Goal: Feedback & Contribution: Contribute content

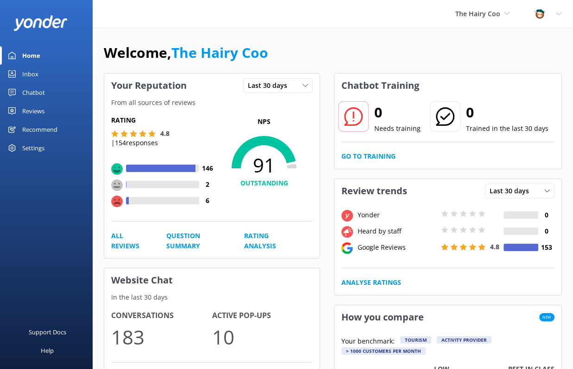
click at [27, 76] on div "Inbox" at bounding box center [30, 74] width 16 height 19
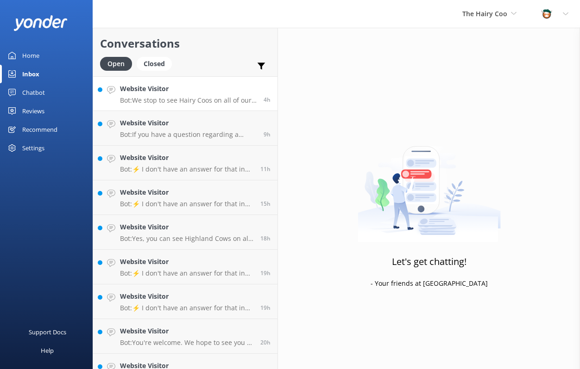
click at [177, 94] on div "Website Visitor Bot: We stop to see Hairy Coos on all of our tours, except for …" at bounding box center [188, 94] width 137 height 20
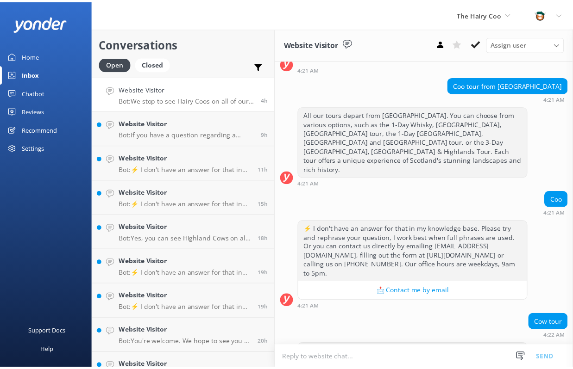
scroll to position [98, 0]
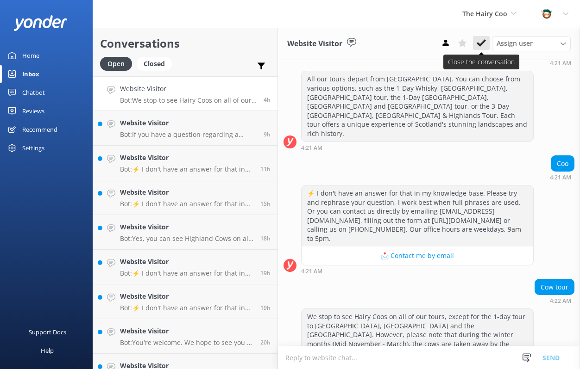
click at [478, 47] on icon at bounding box center [480, 42] width 9 height 9
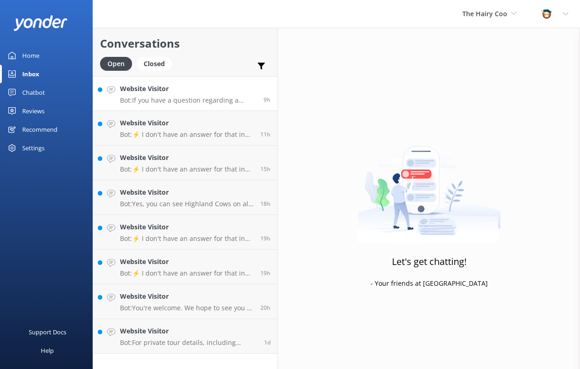
click at [161, 100] on p "Bot: If you have a question regarding a specific tour, please feel free to reac…" at bounding box center [188, 100] width 137 height 8
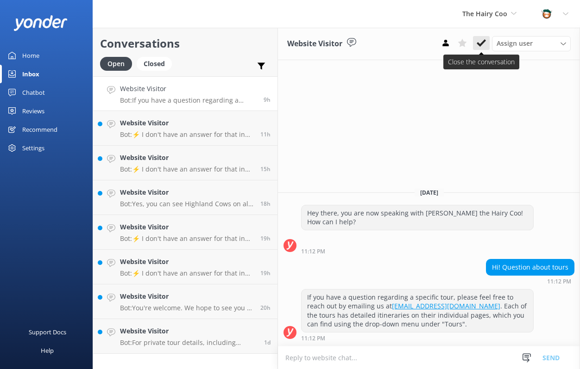
click at [475, 48] on button at bounding box center [481, 43] width 17 height 14
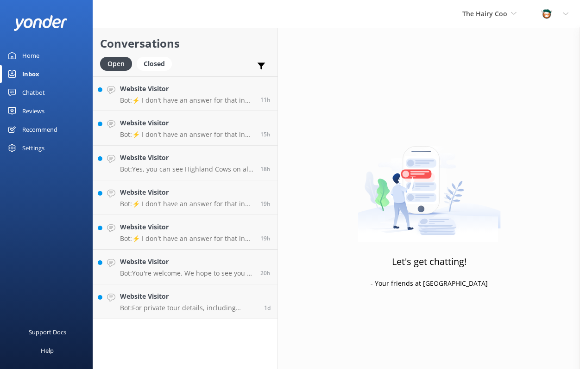
click at [172, 98] on p "Bot: ⚡ I don't have an answer for that in my knowledge base. Please try and rep…" at bounding box center [186, 100] width 133 height 8
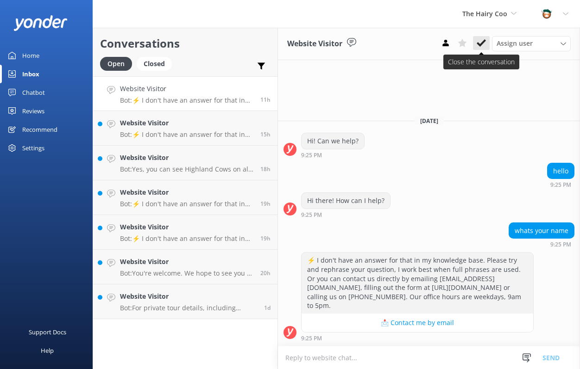
click at [481, 45] on icon at bounding box center [480, 42] width 9 height 9
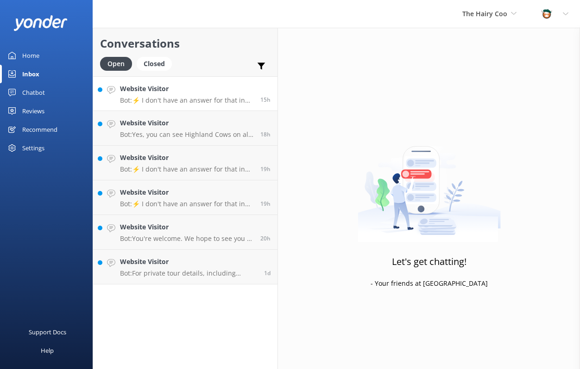
click at [204, 101] on p "Bot: ⚡ I don't have an answer for that in my knowledge base. Please try and rep…" at bounding box center [186, 100] width 133 height 8
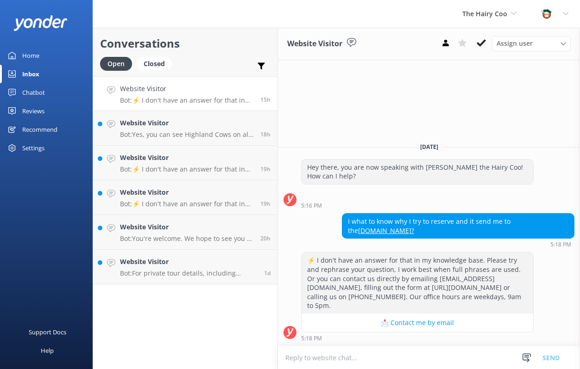
drag, startPoint x: 463, startPoint y: 42, endPoint x: 417, endPoint y: 61, distance: 50.0
click at [463, 42] on use at bounding box center [461, 43] width 9 height 8
click at [156, 121] on h4 "Website Visitor" at bounding box center [186, 123] width 133 height 10
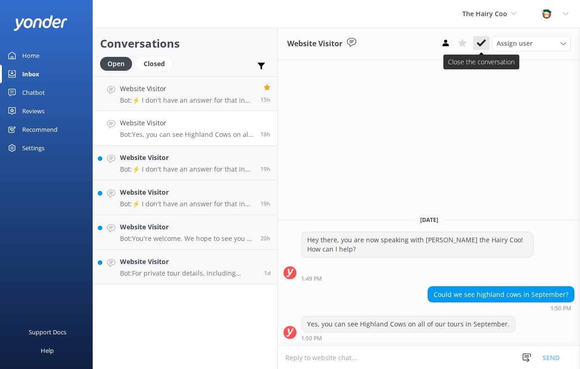
click at [481, 44] on use at bounding box center [480, 42] width 9 height 7
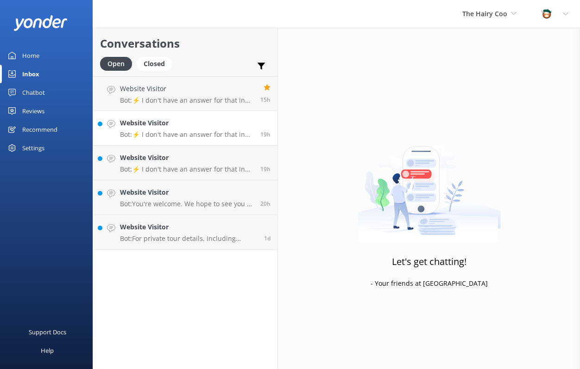
click at [185, 124] on h4 "Website Visitor" at bounding box center [186, 123] width 133 height 10
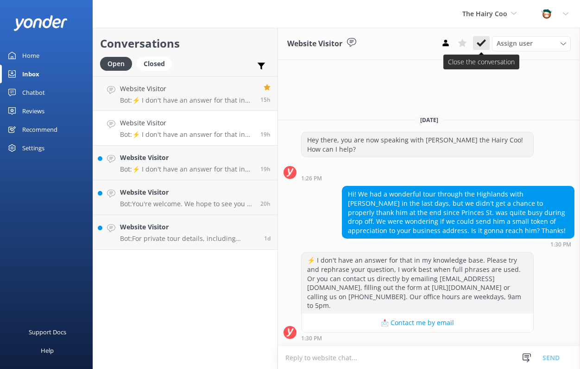
click at [484, 42] on use at bounding box center [480, 42] width 9 height 7
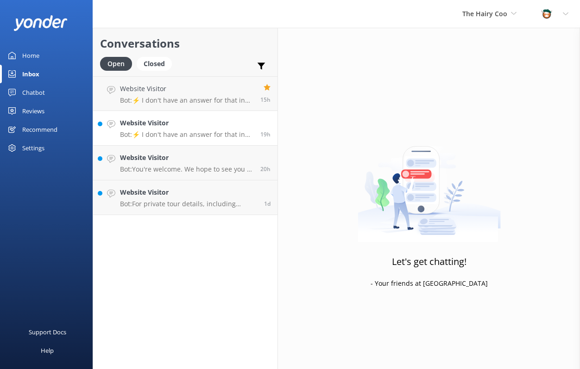
click at [165, 130] on div "Website Visitor Bot: ⚡ I don't have an answer for that in my knowledge base. Pl…" at bounding box center [186, 128] width 133 height 20
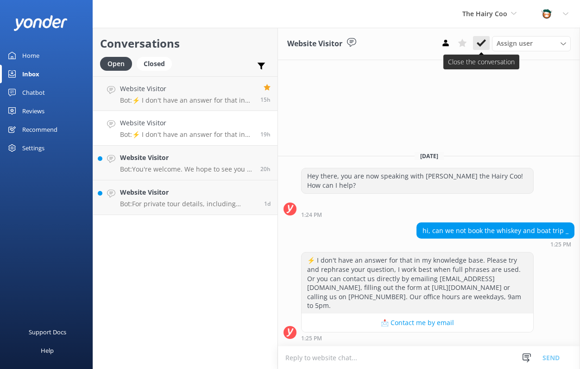
click at [481, 38] on icon at bounding box center [480, 42] width 9 height 9
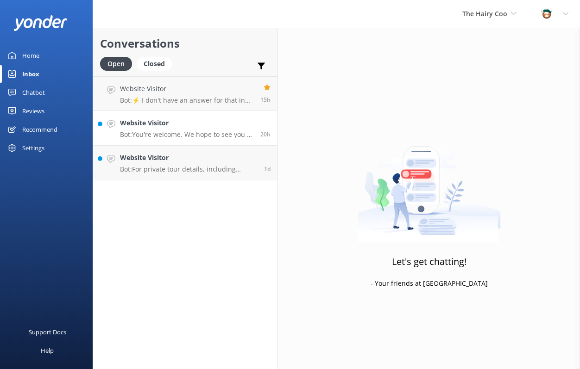
click at [168, 136] on p "Bot: You're welcome. We hope to see you at The Hairy Coo soon!" at bounding box center [186, 135] width 133 height 8
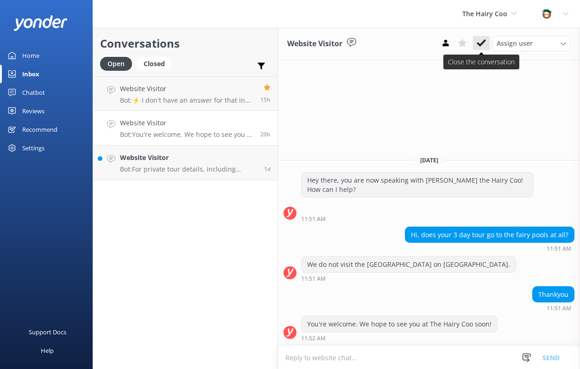
click at [482, 43] on use at bounding box center [480, 42] width 9 height 7
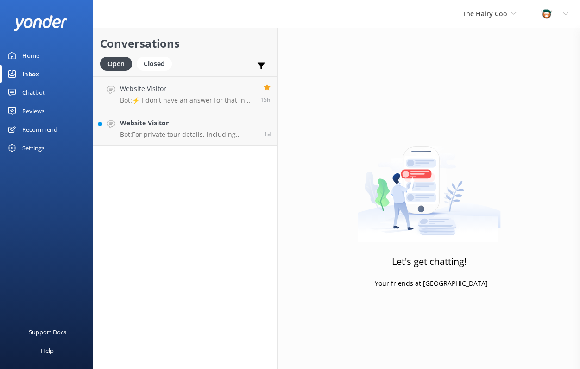
click at [174, 132] on p "Bot: For private tour details, including routes and pricing, please visit [URL]…" at bounding box center [188, 135] width 137 height 8
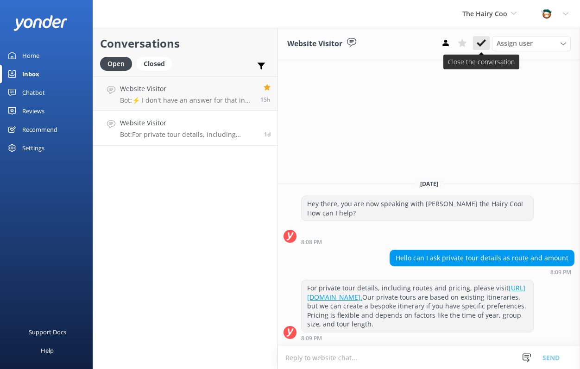
click at [481, 46] on icon at bounding box center [480, 42] width 9 height 9
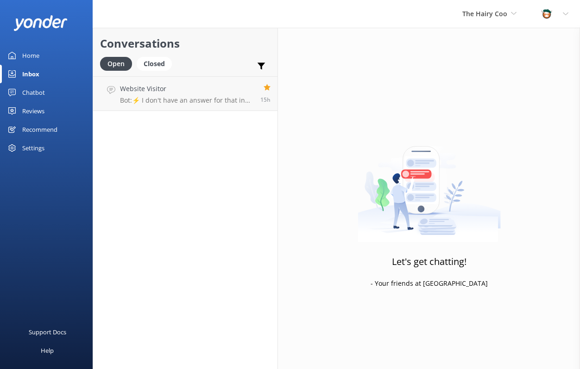
click at [31, 92] on div "Chatbot" at bounding box center [33, 92] width 23 height 19
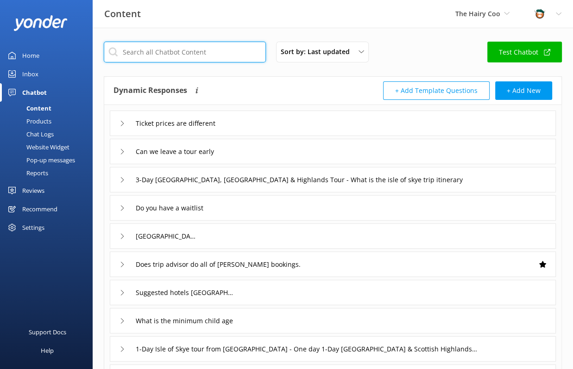
click at [179, 52] on input "text" at bounding box center [185, 52] width 162 height 21
click at [200, 54] on input "text" at bounding box center [185, 52] width 162 height 21
click at [215, 26] on div "Content The Hairy Coo The Hairy Coo (Not in use) The Hairy Coo Profile Settings…" at bounding box center [286, 14] width 573 height 28
click at [188, 55] on input "text" at bounding box center [185, 52] width 162 height 21
drag, startPoint x: 207, startPoint y: 55, endPoint x: 235, endPoint y: 52, distance: 28.4
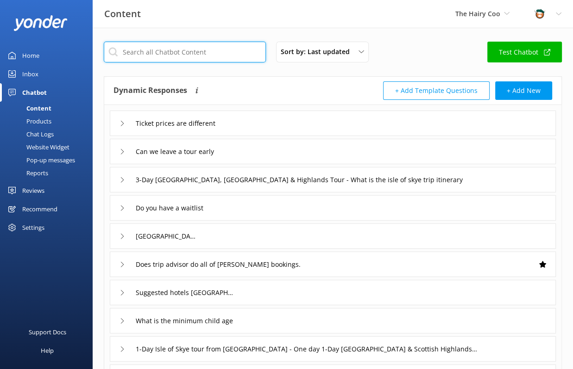
click at [207, 55] on input "text" at bounding box center [185, 52] width 162 height 21
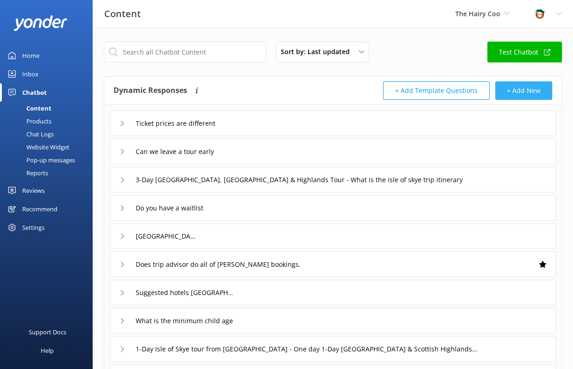
click at [523, 89] on button "+ Add New" at bounding box center [523, 90] width 57 height 19
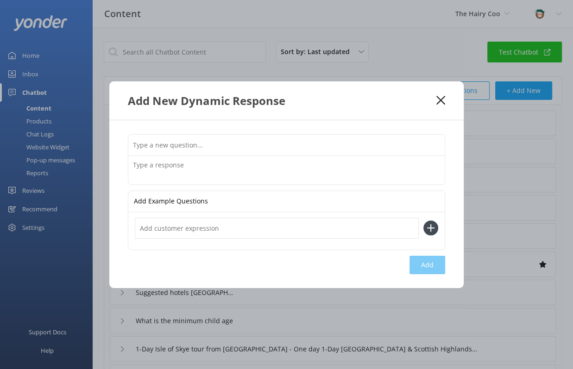
click at [173, 143] on input "text" at bounding box center [286, 145] width 316 height 21
click at [120, 196] on div "Add Example Questions Add" at bounding box center [286, 204] width 354 height 168
drag, startPoint x: 176, startPoint y: 146, endPoint x: 183, endPoint y: 146, distance: 7.4
click at [176, 146] on input "text" at bounding box center [286, 145] width 316 height 21
type input "What is [PERSON_NAME]?"
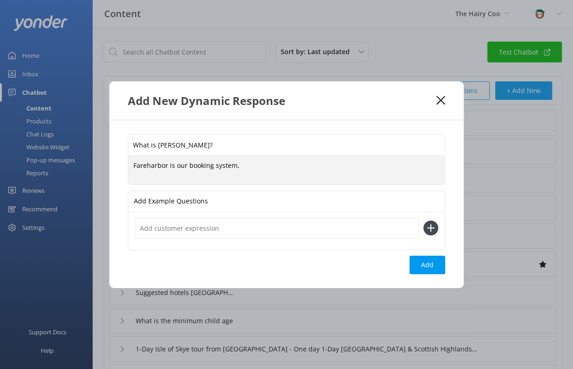
click at [217, 205] on div "Add Example Questions" at bounding box center [286, 201] width 316 height 21
drag, startPoint x: 243, startPoint y: 164, endPoint x: 124, endPoint y: 164, distance: 119.0
click at [124, 164] on div "What is [PERSON_NAME]? Fareharbor is our booking system, Fareharbor is our book…" at bounding box center [286, 204] width 354 height 168
paste textarea "We use FareHarbor as our booking system, so on some devices the booking page ma…"
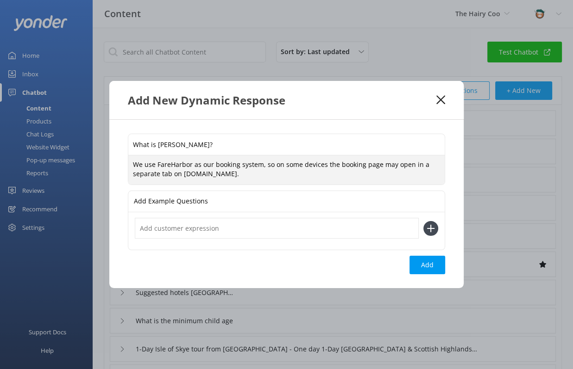
click at [294, 165] on textarea "We use FareHarbor as our booking system, so on some devices the booking page ma…" at bounding box center [286, 170] width 316 height 29
drag, startPoint x: 270, startPoint y: 164, endPoint x: 263, endPoint y: 163, distance: 7.0
click at [263, 163] on textarea "We use FareHarbor as our booking system, so on some devices the booking page ma…" at bounding box center [286, 170] width 316 height 29
click at [243, 176] on textarea "We use FareHarbor as our booking system. On some devices the booking page may o…" at bounding box center [286, 170] width 316 height 29
type textarea "We use FareHarbor as our booking system. On some devices the booking page may o…"
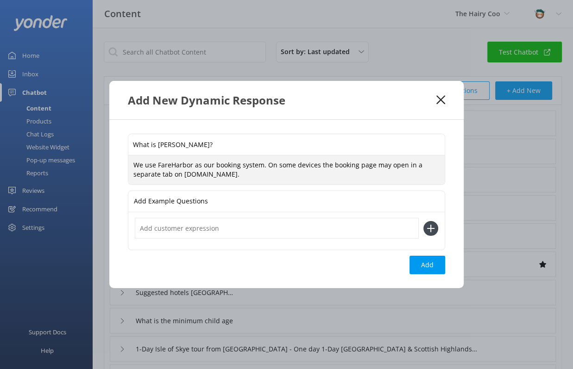
click at [201, 231] on input "text" at bounding box center [277, 228] width 284 height 21
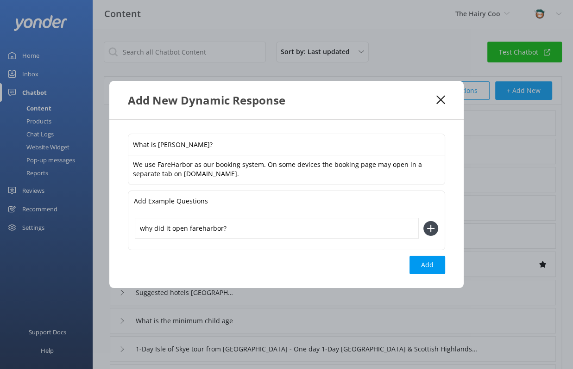
type input "why did it open fareharbor?"
click at [423, 221] on button at bounding box center [430, 228] width 15 height 15
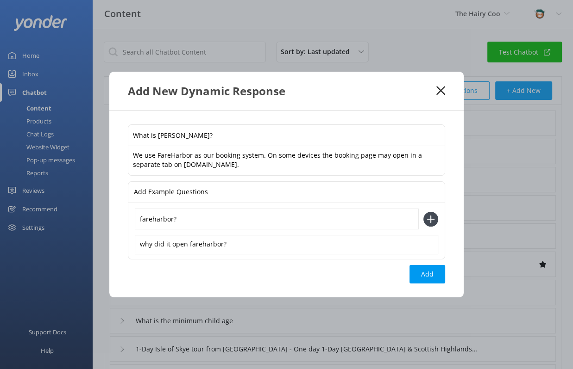
type input "fareharbor?"
click at [423, 212] on button at bounding box center [430, 219] width 15 height 15
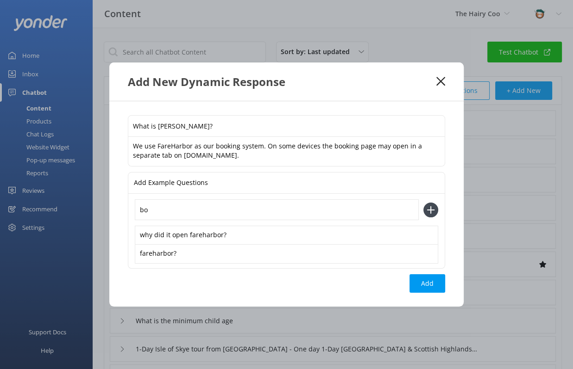
type input "b"
type input "different website when booking"
click at [423, 203] on button at bounding box center [430, 210] width 15 height 15
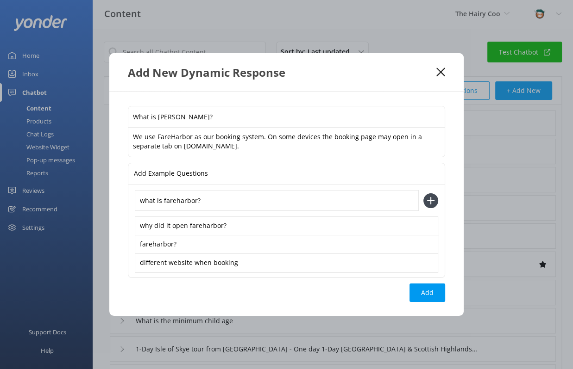
type input "what is fareharbor?"
click at [423, 193] on button at bounding box center [430, 200] width 15 height 15
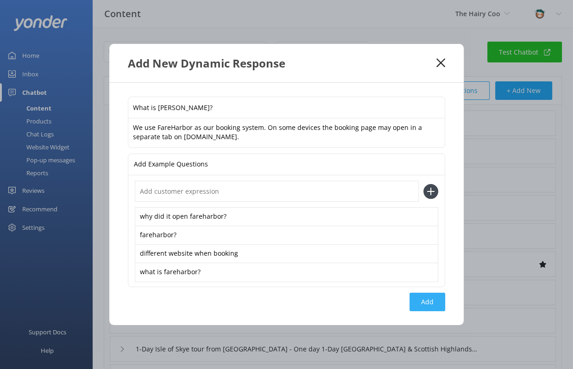
click at [431, 300] on button "Add" at bounding box center [427, 302] width 36 height 19
type input "What is [PERSON_NAME]?"
type input "Ticket prices are different"
type input "Can we leave a tour early"
type input "3-Day [GEOGRAPHIC_DATA], [GEOGRAPHIC_DATA] & Highlands Tour - What is the isle …"
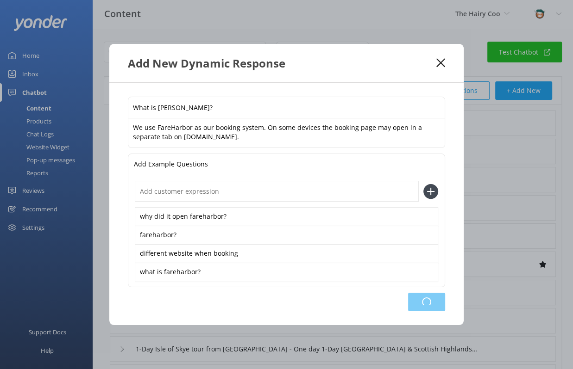
type input "Do you have a waitlist"
type input "[GEOGRAPHIC_DATA]"
type input "Does trip advisor do all of [PERSON_NAME] bookings."
type input "Suggested hotels [GEOGRAPHIC_DATA]"
type input "What is the minimum child age"
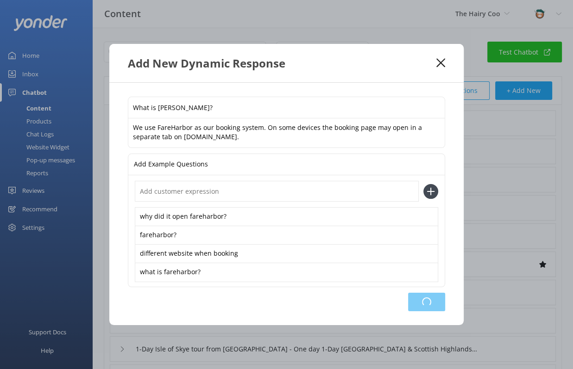
type input "1-Day Isle of Skye tour from [GEOGRAPHIC_DATA] - One day 1-Day [GEOGRAPHIC_DATA…"
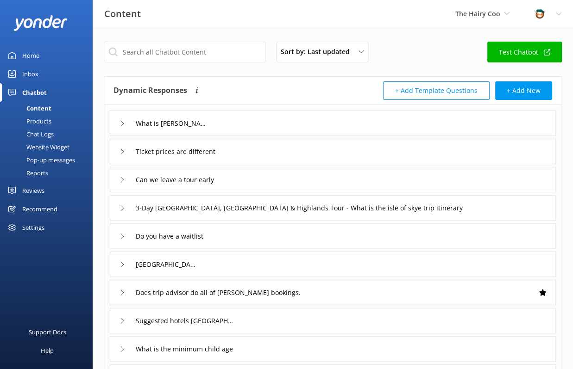
click at [25, 74] on div "Inbox" at bounding box center [30, 74] width 16 height 19
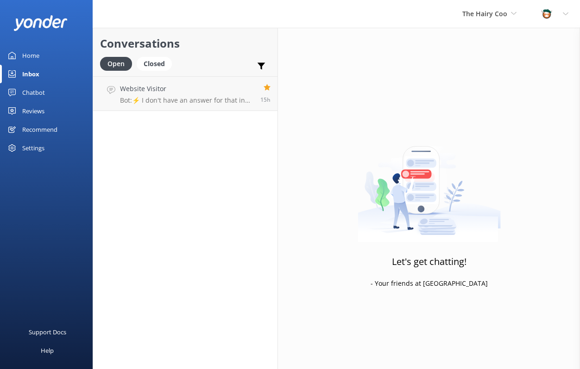
click at [44, 92] on div "Chatbot" at bounding box center [33, 92] width 23 height 19
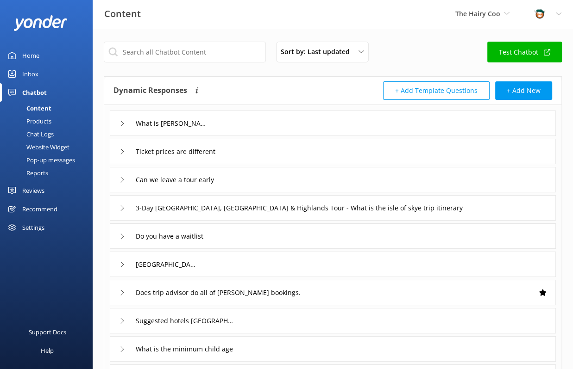
click at [37, 74] on div "Inbox" at bounding box center [30, 74] width 16 height 19
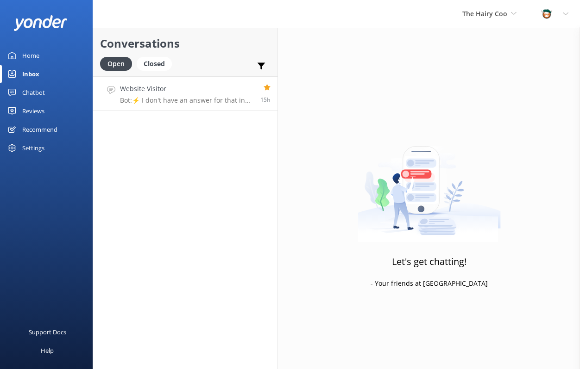
click at [169, 94] on h4 "Website Visitor" at bounding box center [186, 89] width 133 height 10
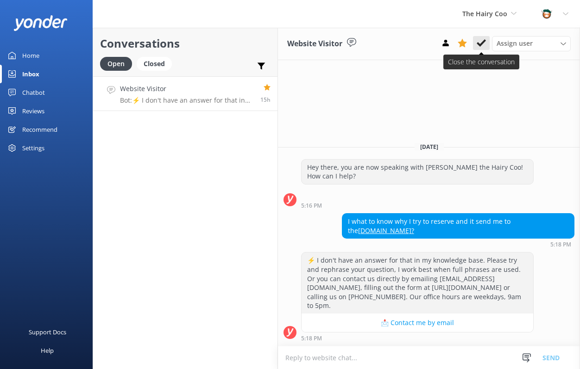
click at [479, 44] on use at bounding box center [480, 42] width 9 height 7
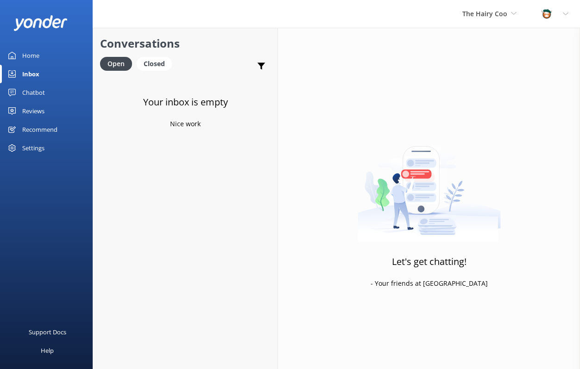
click at [31, 91] on div "Chatbot" at bounding box center [33, 92] width 23 height 19
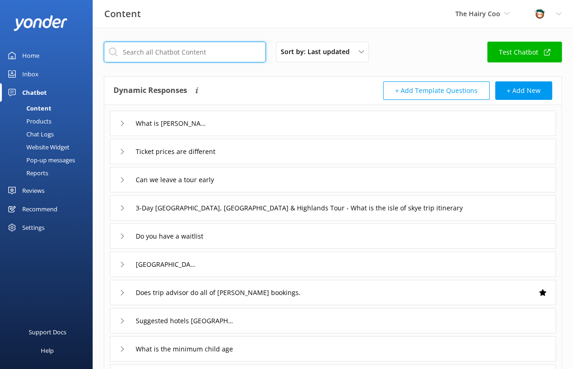
click at [156, 53] on input "text" at bounding box center [185, 52] width 162 height 21
type input "boat"
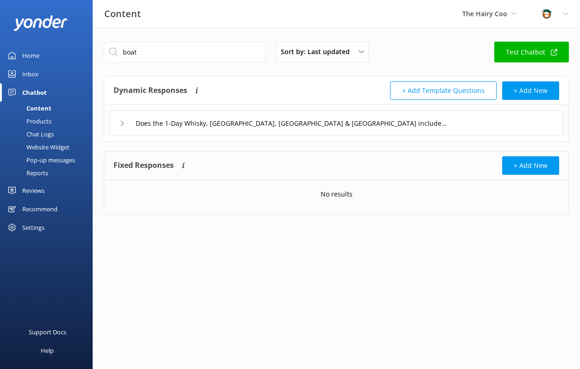
click at [118, 125] on div "Does the 1-Day Whisky, [GEOGRAPHIC_DATA], [GEOGRAPHIC_DATA] & [GEOGRAPHIC_DATA]…" at bounding box center [336, 123] width 453 height 25
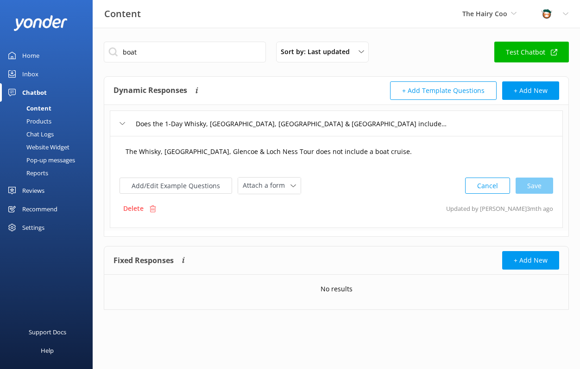
click at [208, 149] on textarea "The Whisky, [GEOGRAPHIC_DATA], Glencoe & Loch Ness Tour does not include a boat…" at bounding box center [335, 156] width 431 height 29
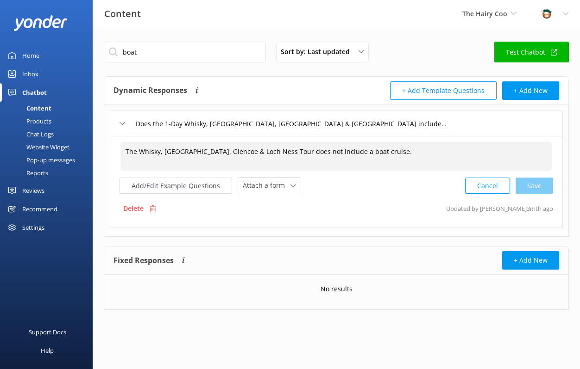
click at [291, 149] on textarea "The Whisky, [GEOGRAPHIC_DATA], Glencoe & Loch Ness Tour does not include a boat…" at bounding box center [335, 156] width 431 height 29
click at [378, 149] on textarea "The Whisky, [GEOGRAPHIC_DATA], Glencoe & Loch Ness Tour does not include a boat…" at bounding box center [335, 156] width 431 height 29
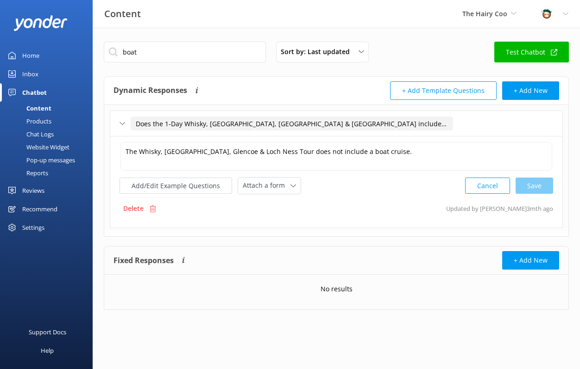
click at [175, 125] on input "Does the 1-Day Whisky, [GEOGRAPHIC_DATA], [GEOGRAPHIC_DATA] & [GEOGRAPHIC_DATA]…" at bounding box center [292, 124] width 322 height 14
click at [200, 123] on input "Does the 1-Day Whisky, [GEOGRAPHIC_DATA], [GEOGRAPHIC_DATA] & [GEOGRAPHIC_DATA]…" at bounding box center [292, 124] width 322 height 14
click at [123, 125] on icon at bounding box center [122, 124] width 6 height 6
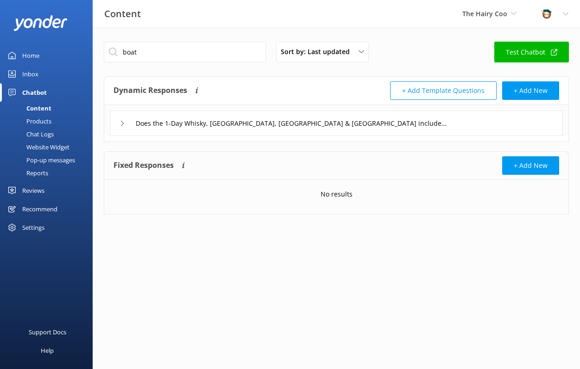
drag, startPoint x: 31, startPoint y: 90, endPoint x: 52, endPoint y: 74, distance: 26.3
click at [31, 90] on div "Chatbot" at bounding box center [34, 92] width 25 height 19
